Goal: Task Accomplishment & Management: Manage account settings

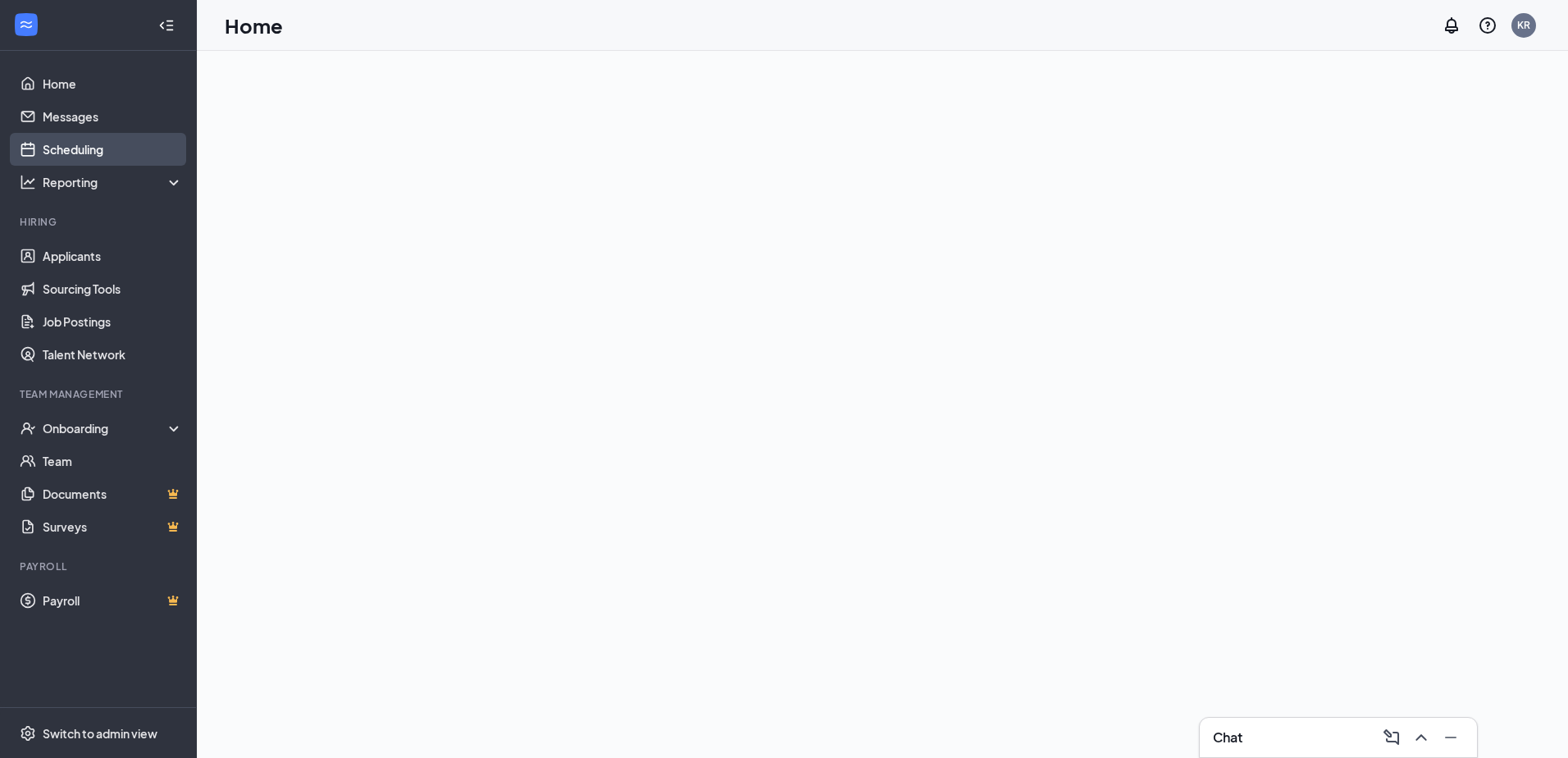
click at [95, 149] on link "Scheduling" at bounding box center [112, 149] width 140 height 33
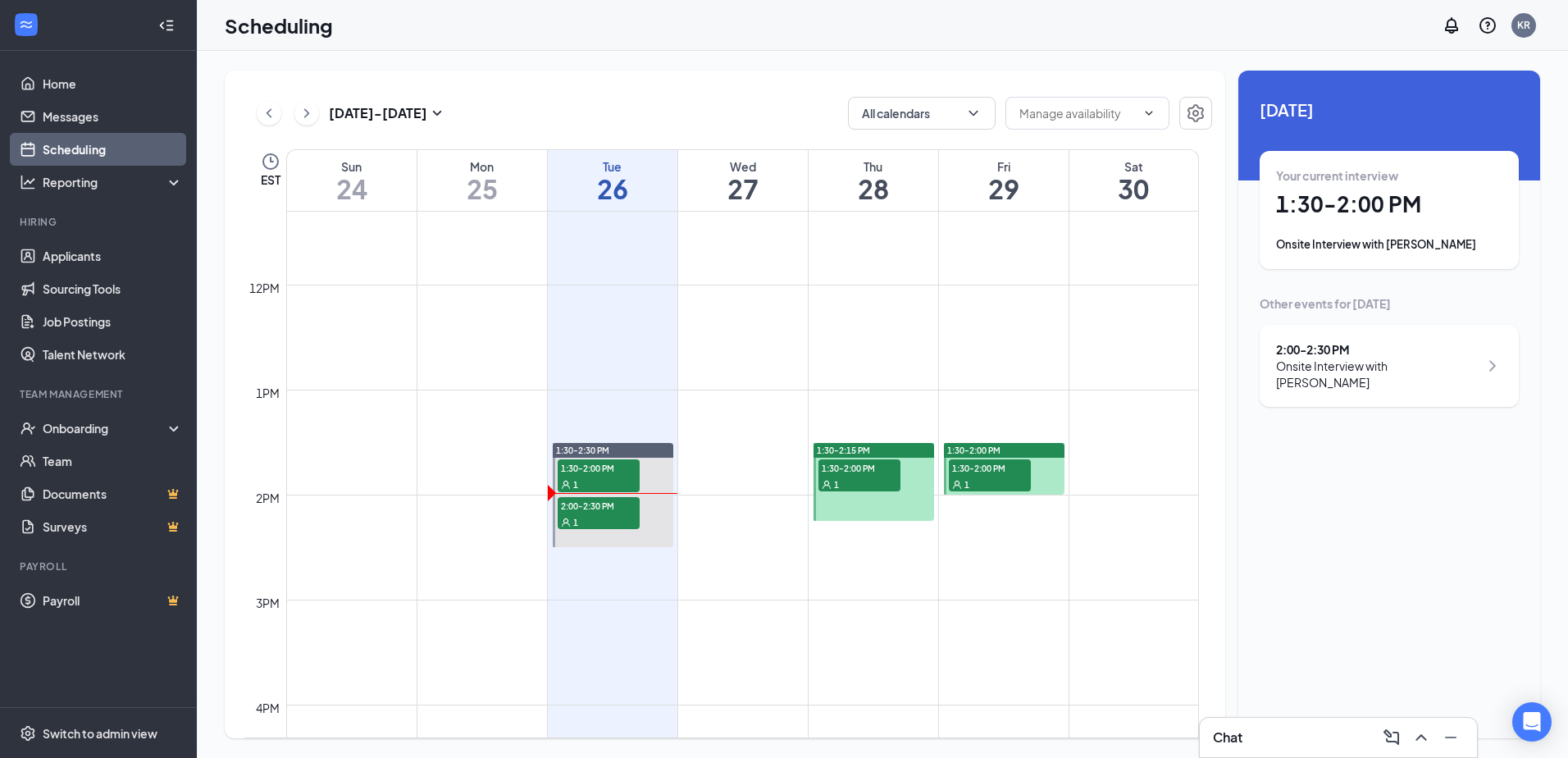
scroll to position [1299, 0]
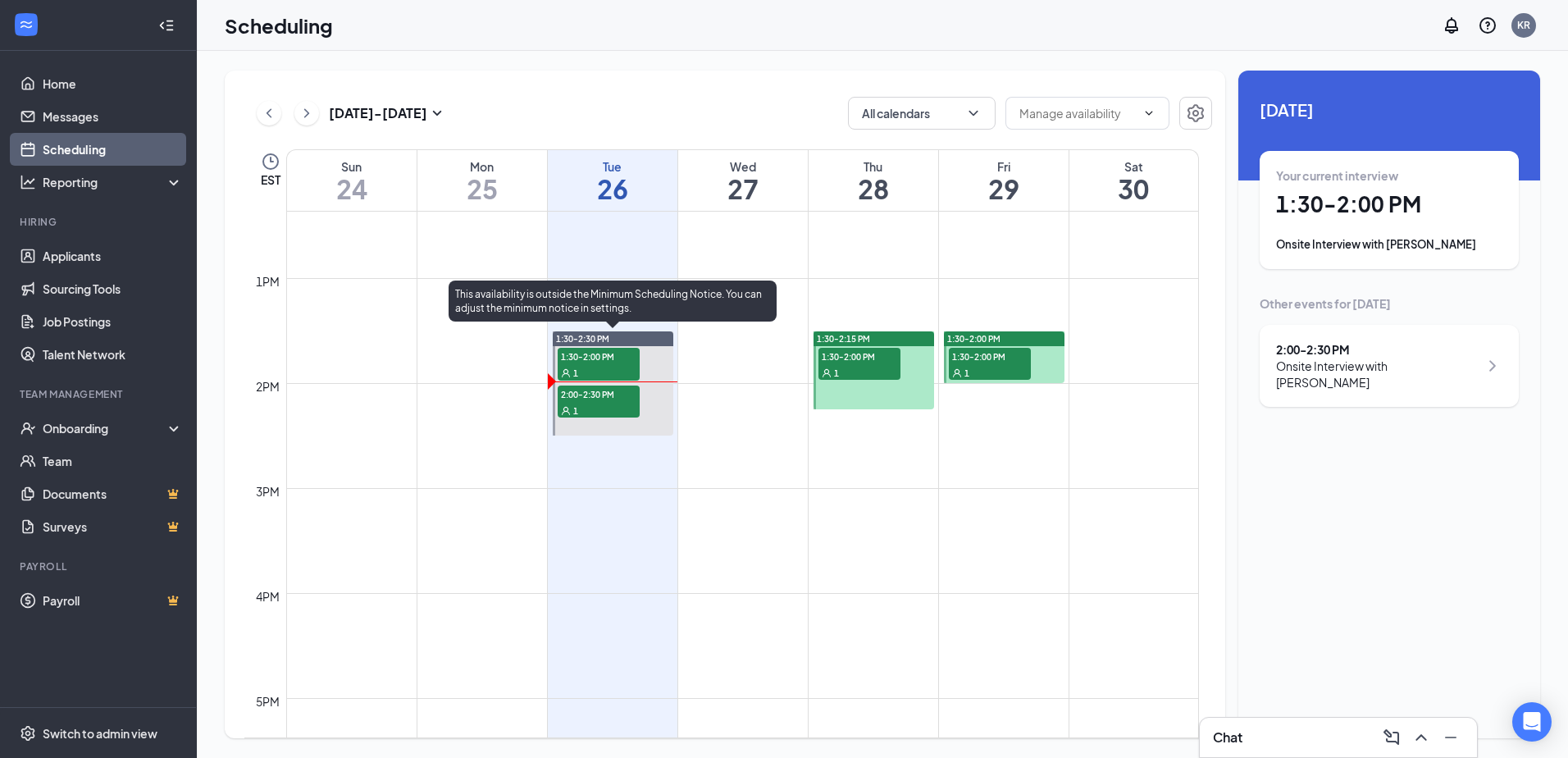
click at [623, 407] on div "1" at bounding box center [599, 410] width 82 height 16
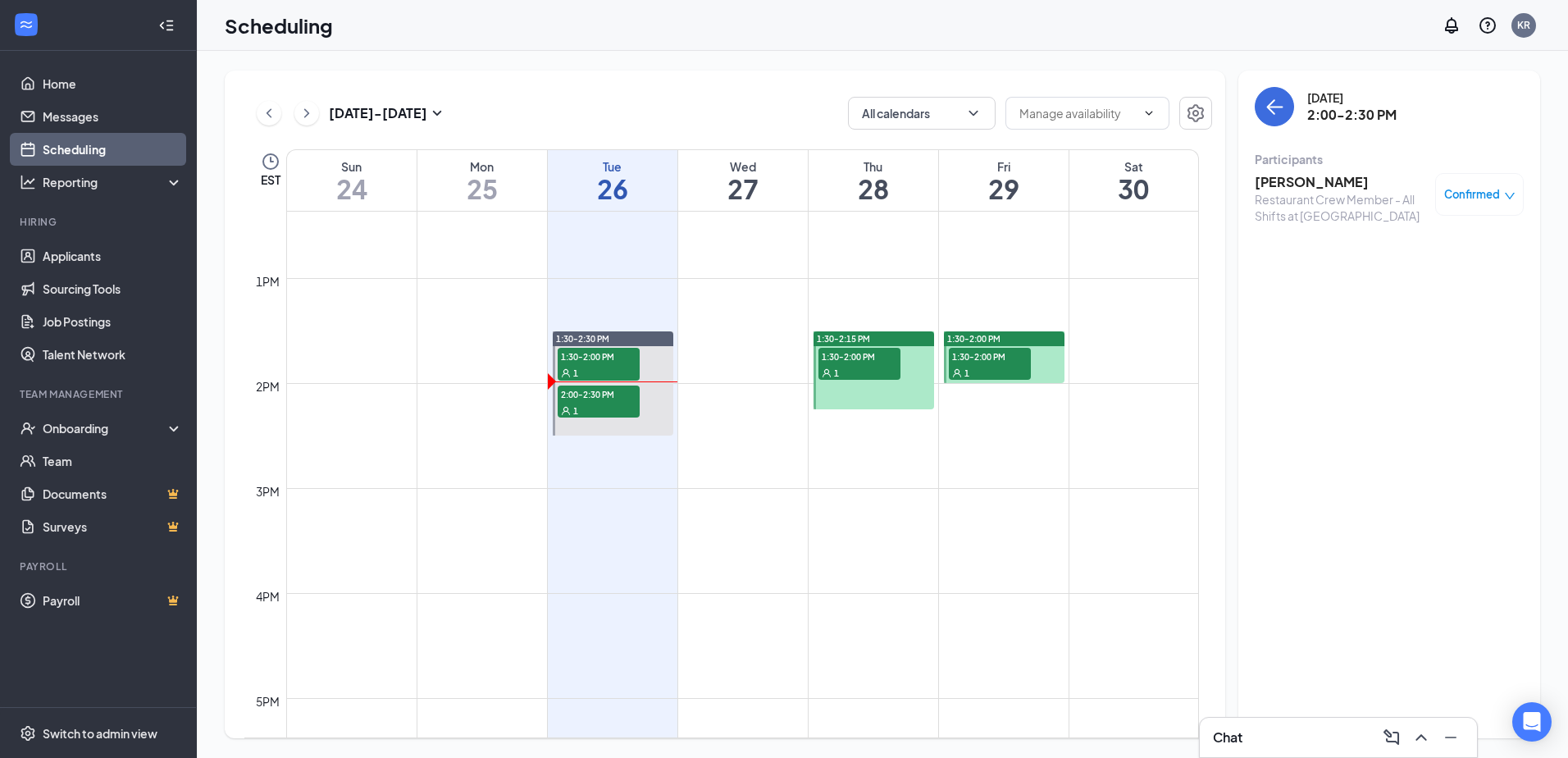
click at [1292, 183] on h3 "[PERSON_NAME]" at bounding box center [1340, 182] width 172 height 18
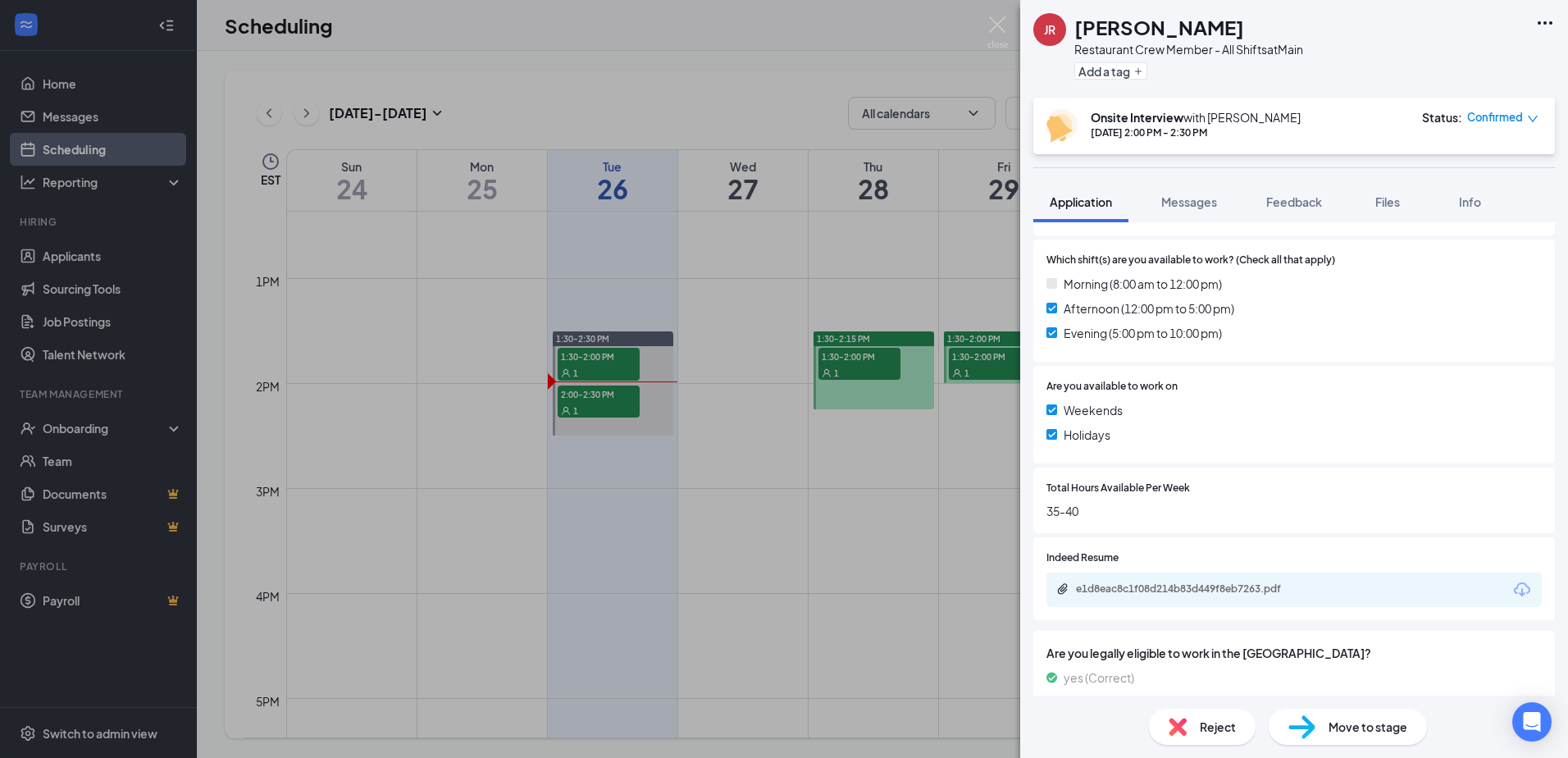
scroll to position [491, 0]
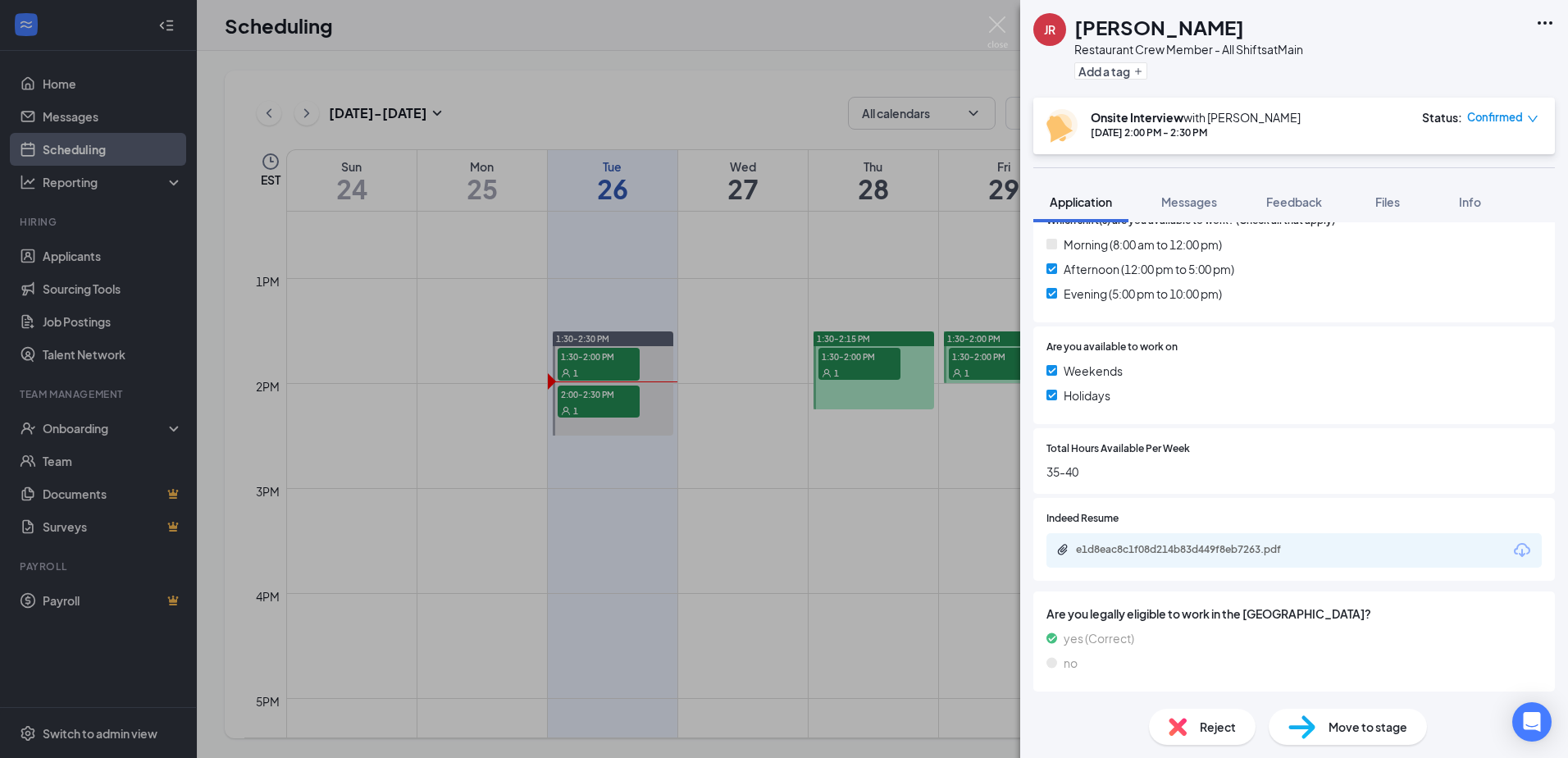
click at [1222, 550] on div "e1d8eac8c1f08d214b83d449f8eb7263.pdf" at bounding box center [1191, 549] width 229 height 13
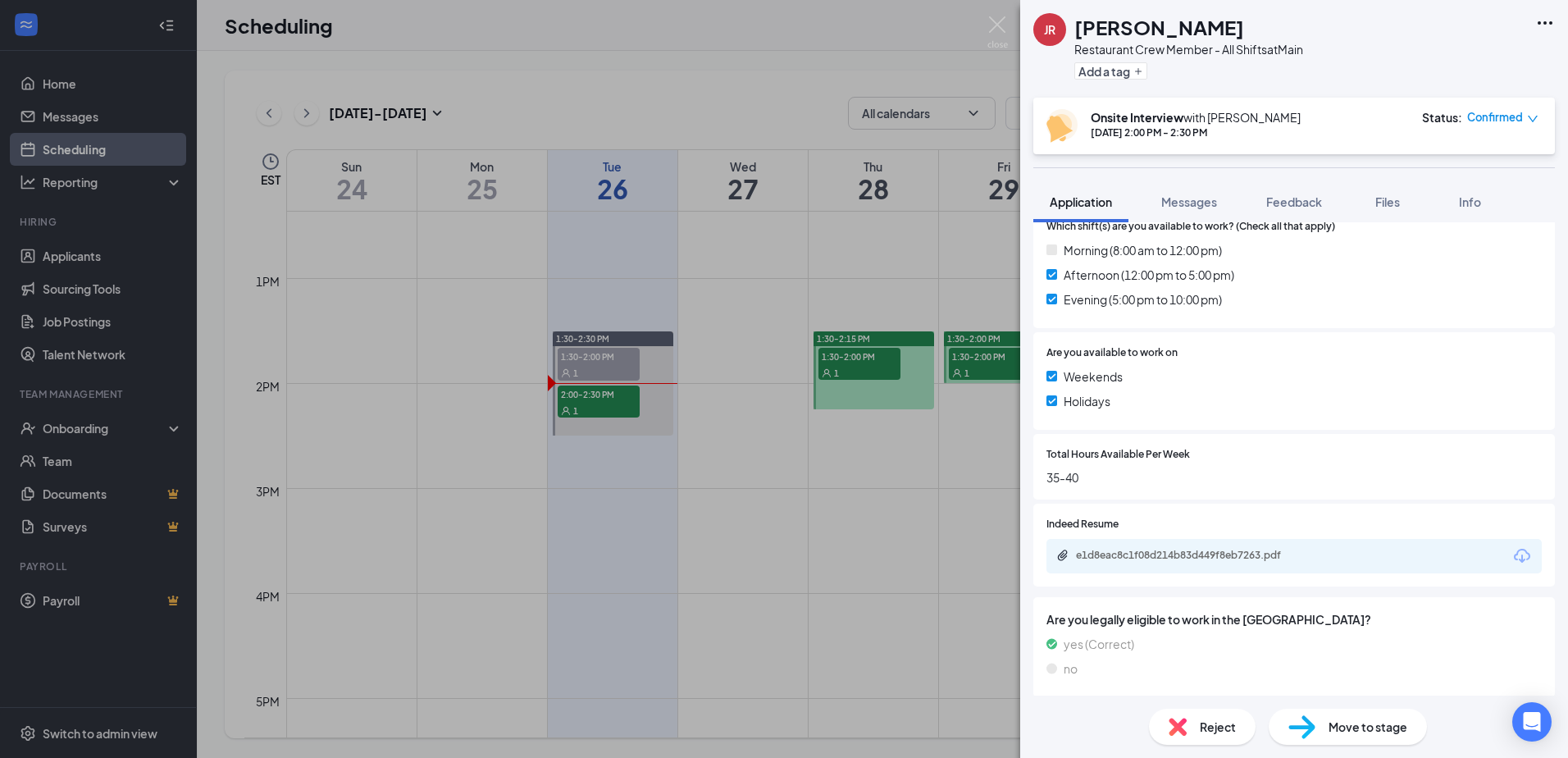
click at [97, 35] on div "JR [PERSON_NAME] Restaurant Crew Member - All Shifts at Main Add a tag Onsite I…" at bounding box center [784, 379] width 1568 height 758
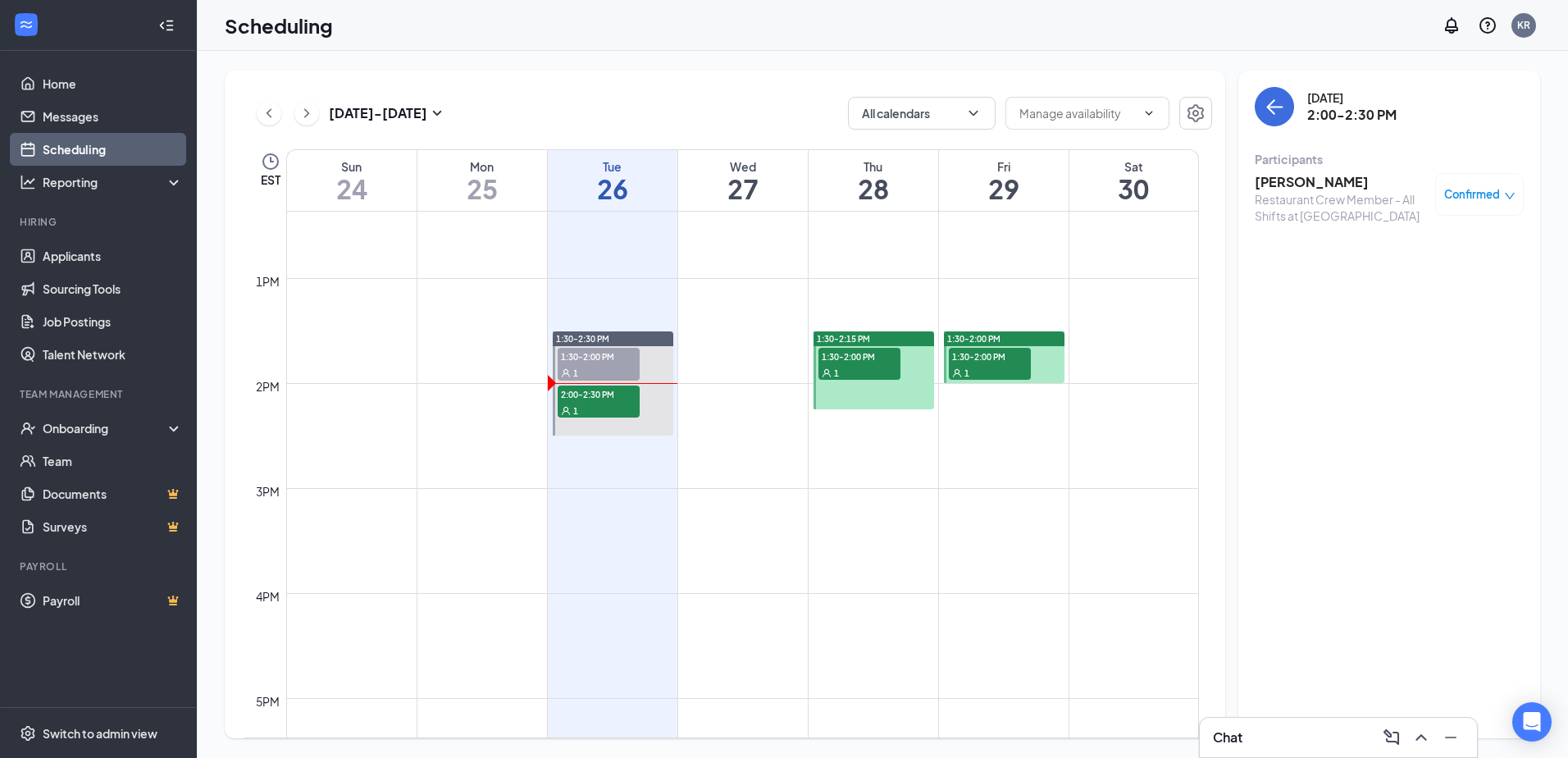
click at [875, 366] on div "1" at bounding box center [859, 372] width 82 height 16
click at [1289, 179] on h3 "[PERSON_NAME]" at bounding box center [1340, 182] width 172 height 18
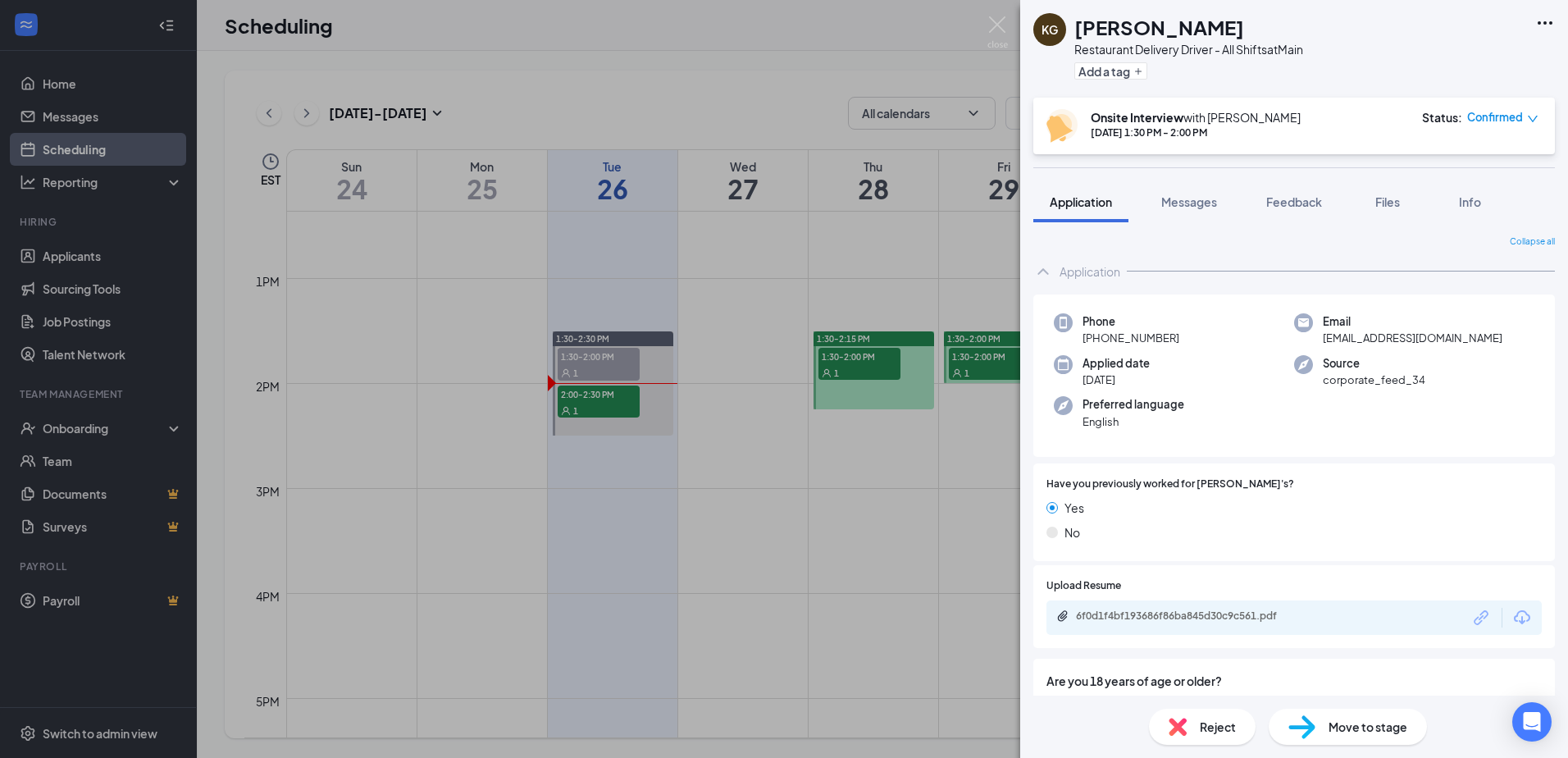
click at [705, 62] on div "KG [PERSON_NAME] Restaurant Delivery Driver - All Shifts at Main Add a tag Onsi…" at bounding box center [784, 379] width 1568 height 758
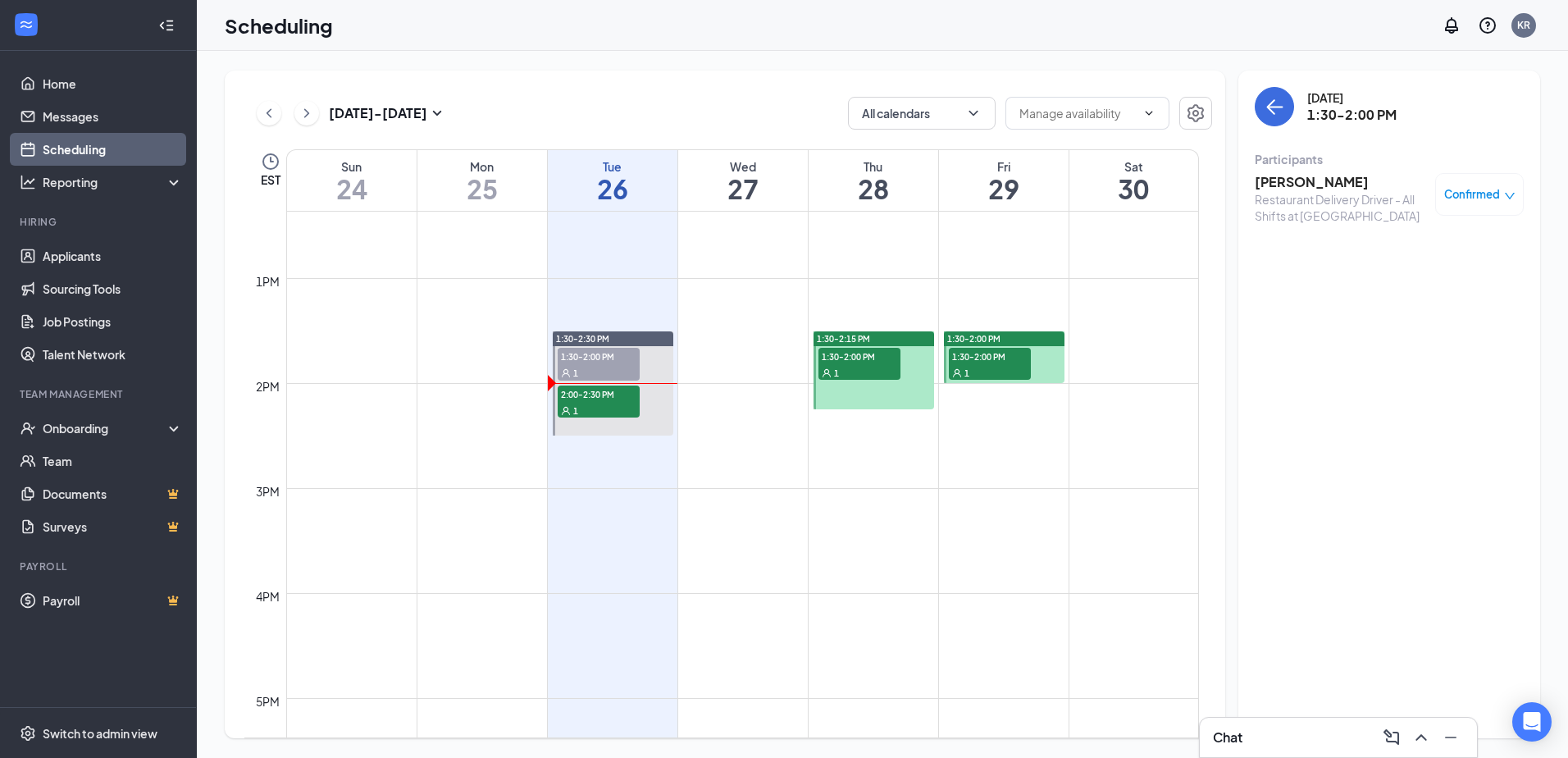
click at [997, 359] on span "1:30-2:00 PM" at bounding box center [990, 356] width 82 height 16
click at [1280, 187] on h3 "[PERSON_NAME]" at bounding box center [1340, 182] width 172 height 18
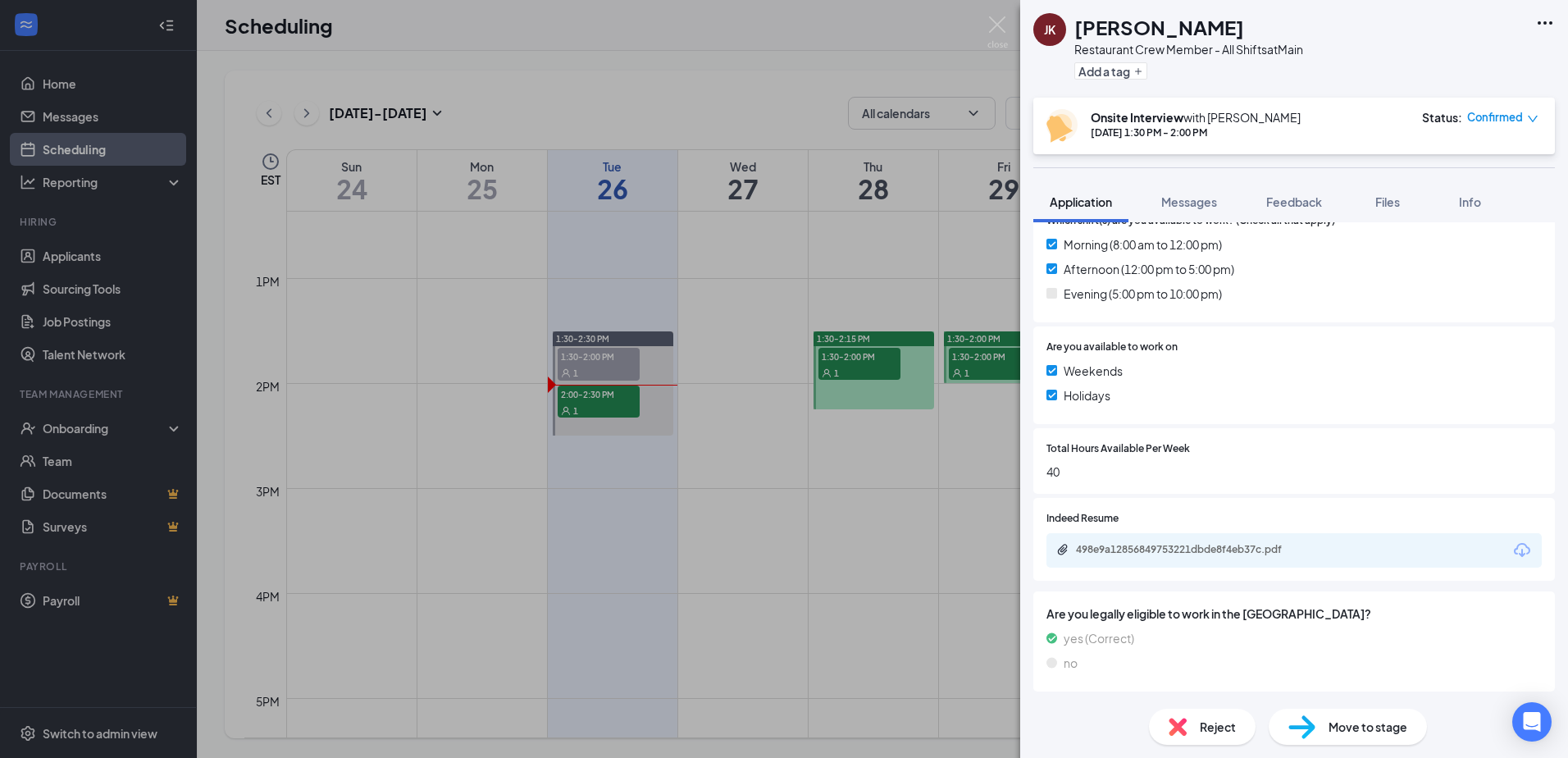
scroll to position [486, 0]
